Goal: Learn about a topic

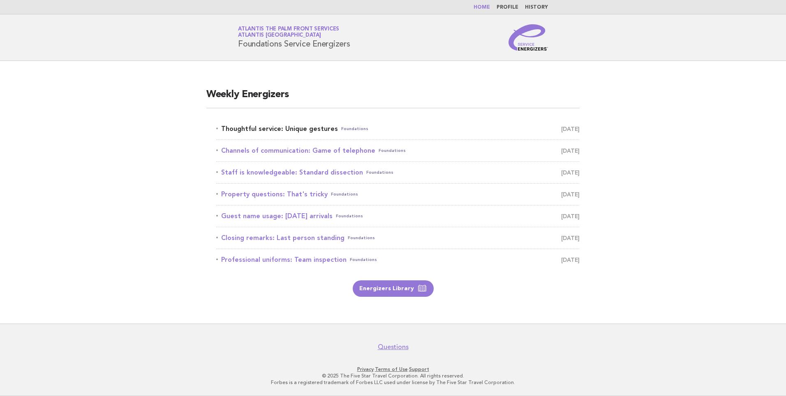
click at [301, 127] on link "Thoughtful service: Unique gestures Foundations August 28" at bounding box center [398, 129] width 364 height 12
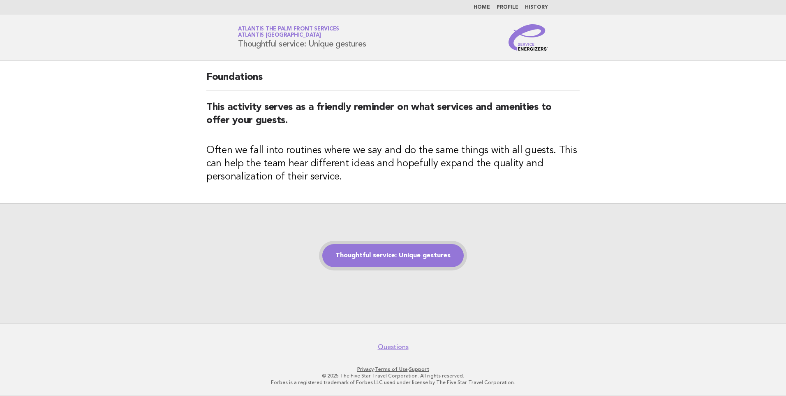
click at [396, 262] on link "Thoughtful service: Unique gestures" at bounding box center [392, 255] width 141 height 23
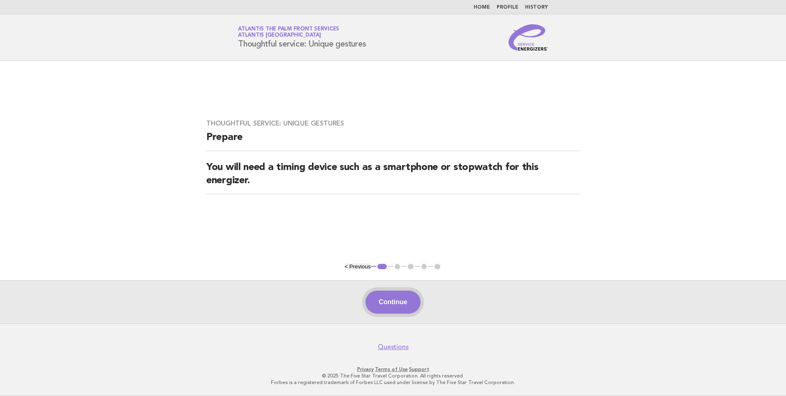
click at [397, 306] on button "Continue" at bounding box center [393, 301] width 55 height 23
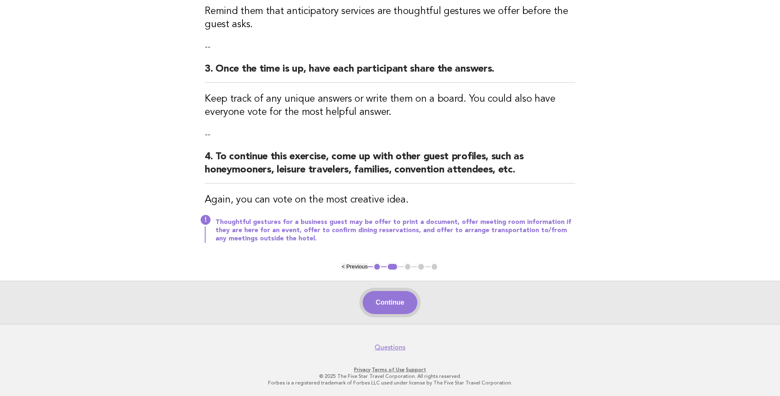
click at [401, 301] on button "Continue" at bounding box center [390, 302] width 55 height 23
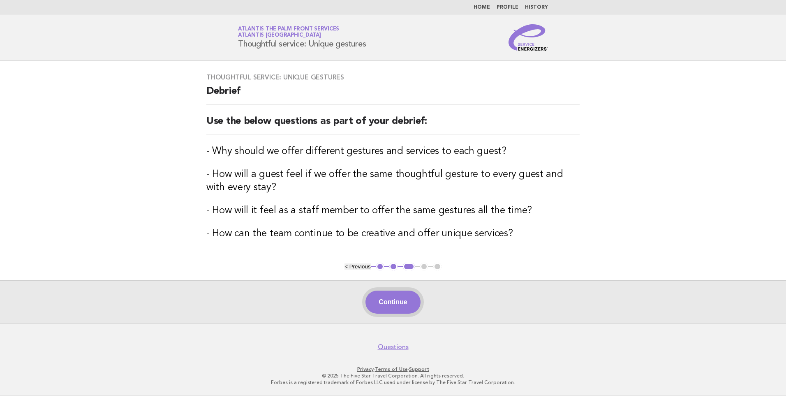
click at [374, 308] on button "Continue" at bounding box center [393, 301] width 55 height 23
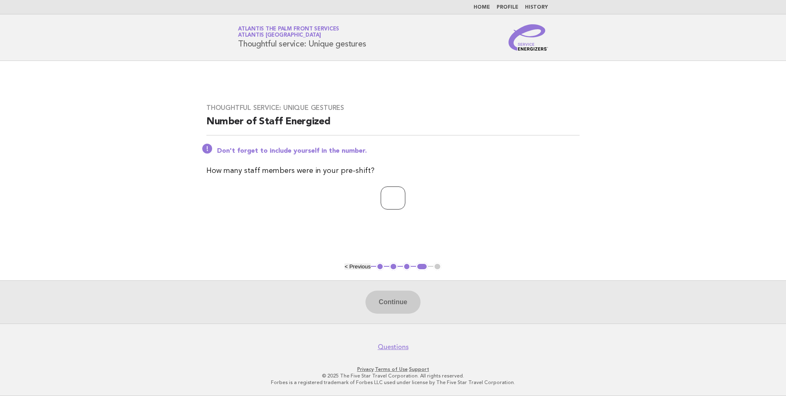
click at [387, 194] on input "number" at bounding box center [393, 197] width 25 height 23
type input "*"
click at [394, 294] on button "Continue" at bounding box center [393, 301] width 55 height 23
